Goal: Transaction & Acquisition: Obtain resource

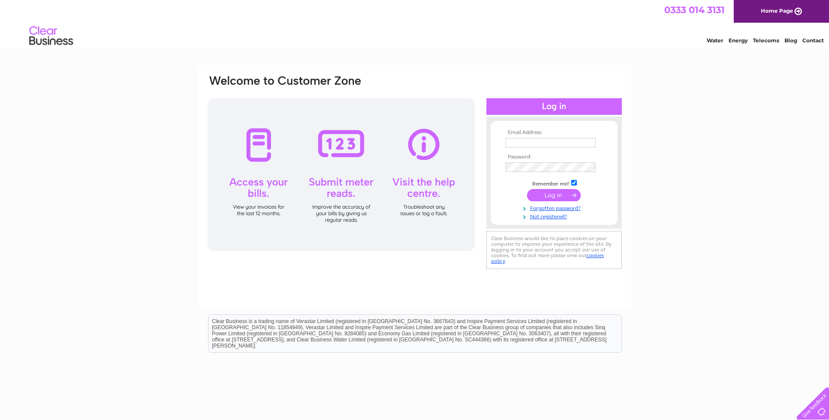
type input "[PERSON_NAME][EMAIL_ADDRESS][PERSON_NAME][DOMAIN_NAME]"
click at [576, 141] on input "john.duthie@g-s.co.uk" at bounding box center [551, 143] width 90 height 10
drag, startPoint x: 579, startPoint y: 142, endPoint x: 495, endPoint y: 146, distance: 84.4
click at [495, 146] on form "Email Address: john.duthie@g-s.co.uk Password:" at bounding box center [554, 175] width 127 height 91
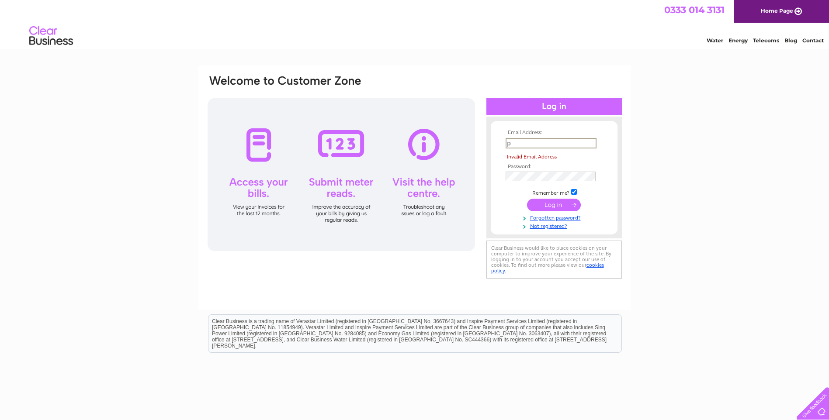
type input "propertymanagement@g-s.co.uk"
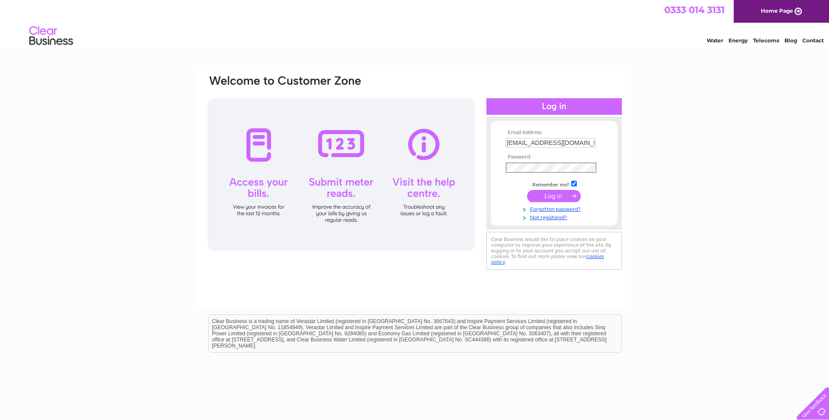
click at [465, 167] on div "Email Address: propertymanagement@g-s.co.uk Password:" at bounding box center [415, 173] width 416 height 198
click at [527, 190] on input "submit" at bounding box center [554, 196] width 54 height 12
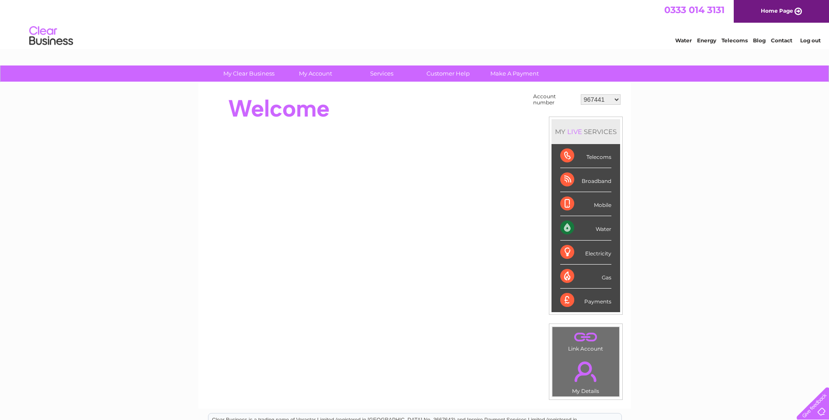
click at [599, 98] on select "967441 993930 1122026 30272685 30277019 30298042" at bounding box center [601, 99] width 40 height 10
select select "30272685"
click at [581, 94] on select "967441 993930 1122026 30272685 30277019 30298042" at bounding box center [601, 99] width 40 height 10
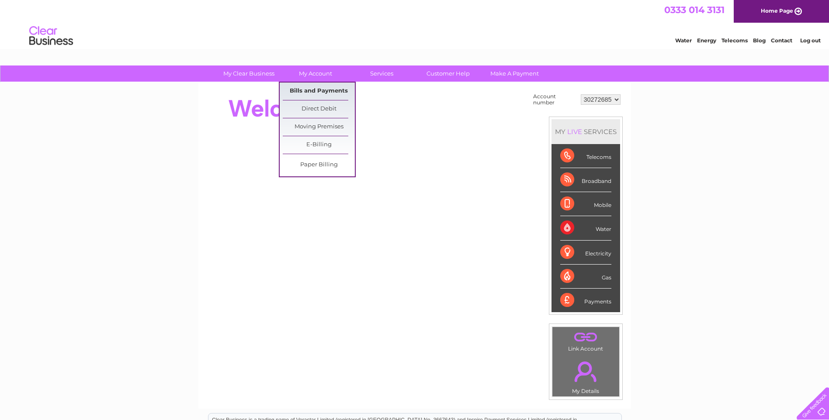
click at [325, 93] on link "Bills and Payments" at bounding box center [319, 91] width 72 height 17
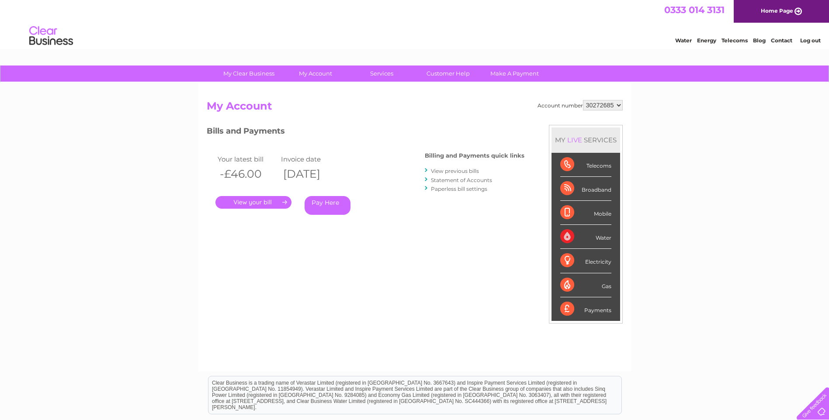
click at [464, 181] on link "Statement of Accounts" at bounding box center [461, 180] width 61 height 7
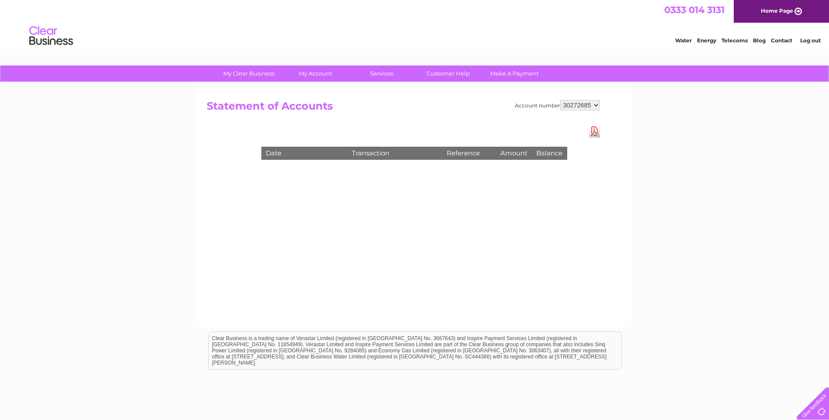
click at [593, 133] on link "Download Pdf" at bounding box center [594, 131] width 11 height 13
